Goal: Task Accomplishment & Management: Use online tool/utility

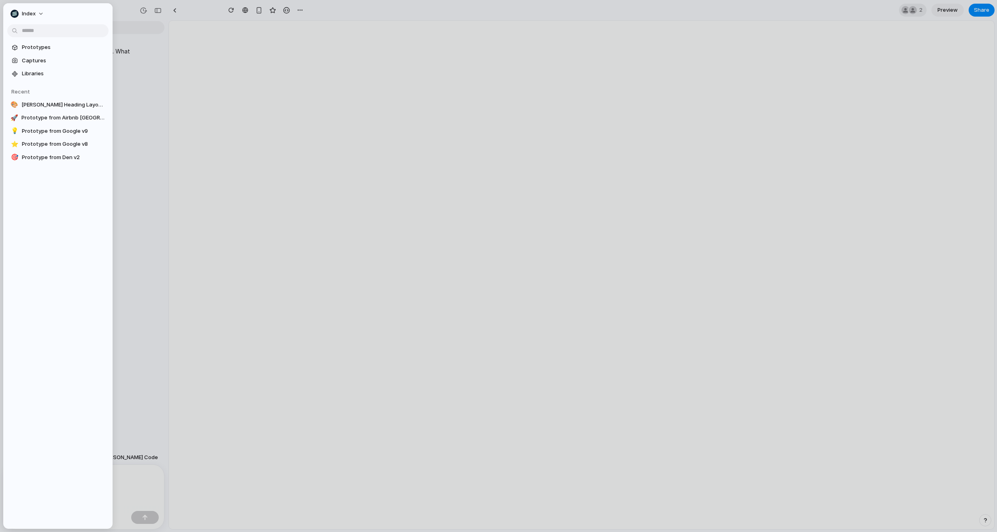
click at [141, 34] on div at bounding box center [498, 266] width 997 height 532
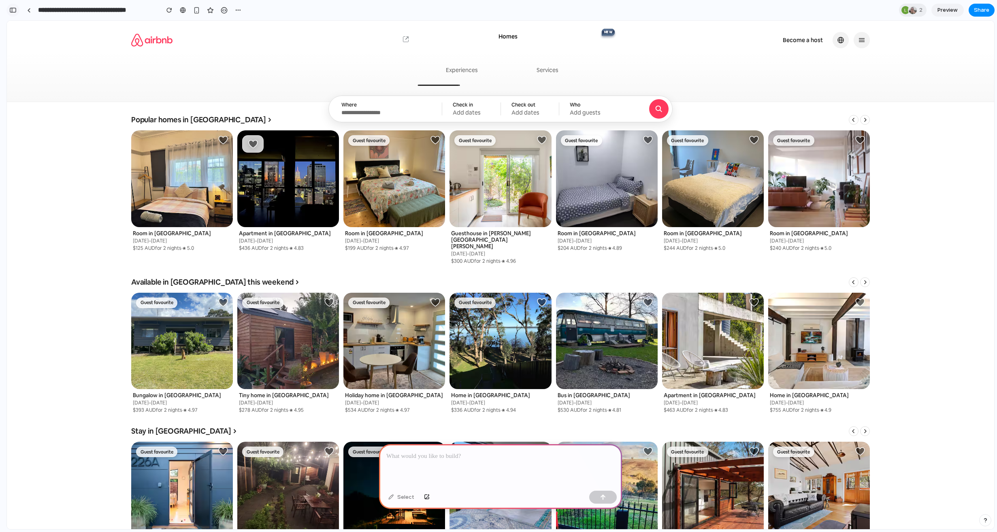
click at [15, 9] on div "button" at bounding box center [12, 10] width 7 height 6
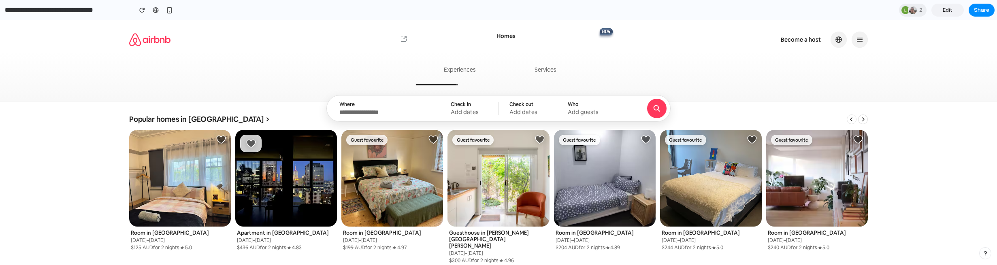
click at [945, 13] on span "Edit" at bounding box center [948, 10] width 10 height 8
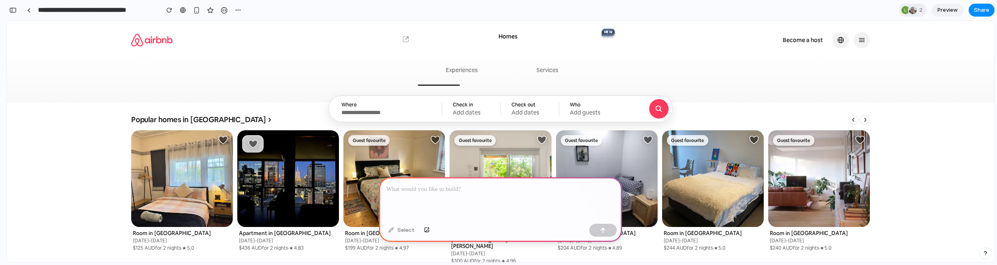
scroll to position [0, 7]
click at [29, 11] on div at bounding box center [29, 10] width 4 height 4
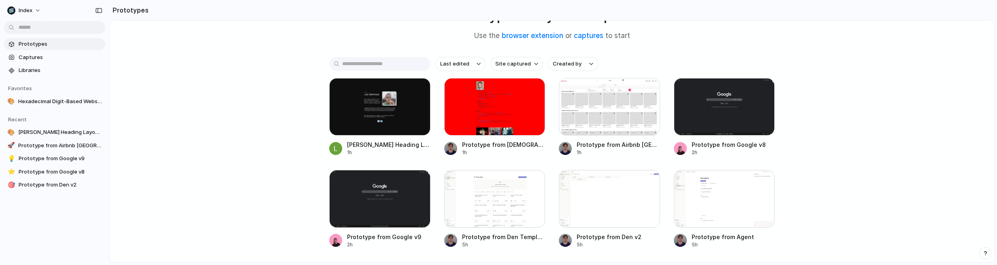
scroll to position [78, 0]
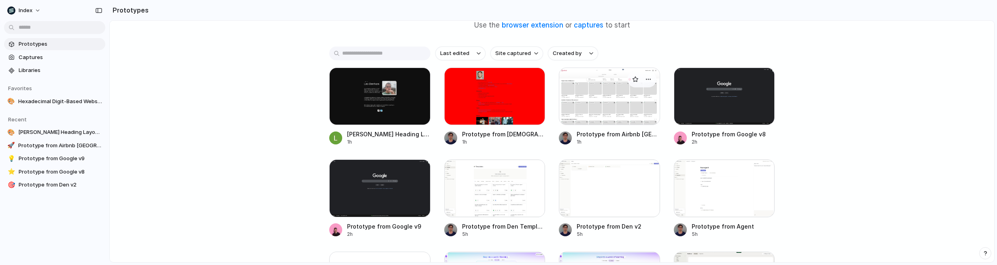
click at [580, 103] on div at bounding box center [609, 97] width 101 height 58
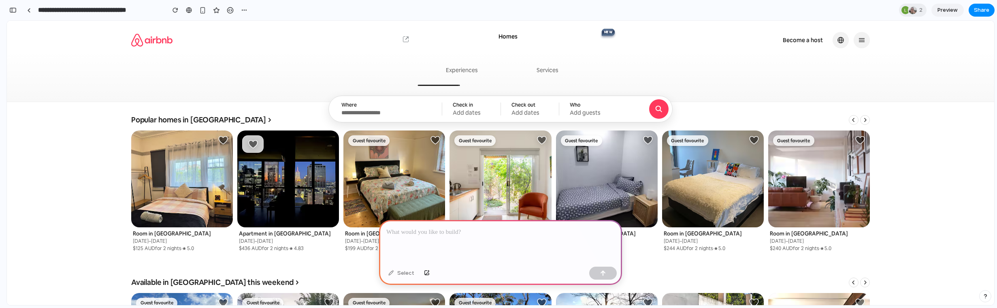
scroll to position [1, 0]
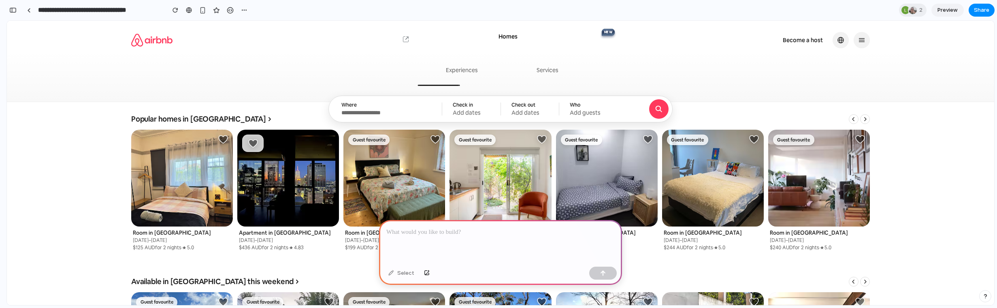
click at [92, 64] on div "Homes Homes NEW NEW Experiences Experiences, new NEW NEW Services Services, new…" at bounding box center [500, 60] width 949 height 72
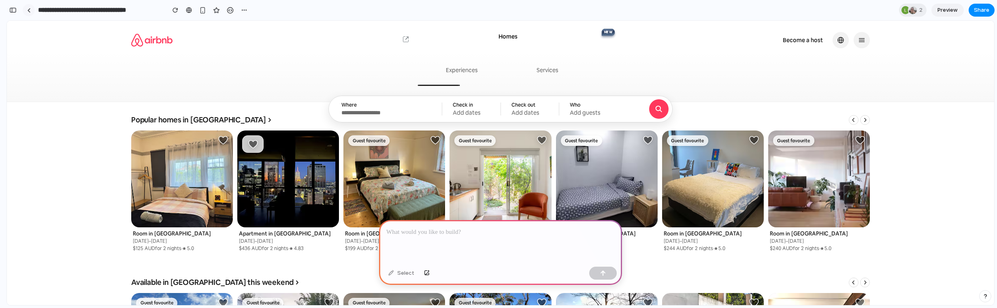
click at [28, 7] on link at bounding box center [29, 10] width 12 height 12
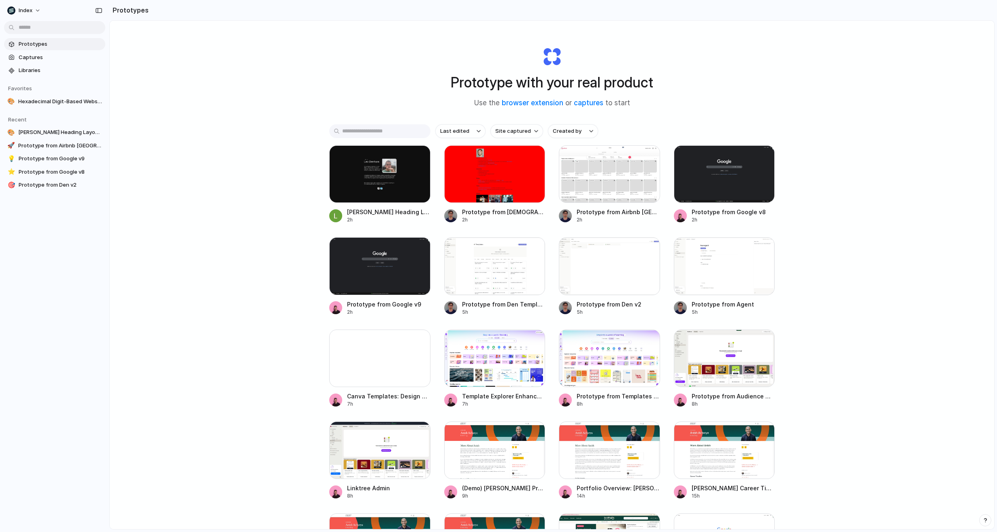
click at [247, 166] on div "Prototype with your real product Use the browser extension or captures to start…" at bounding box center [552, 297] width 885 height 552
